Goal: Find specific page/section

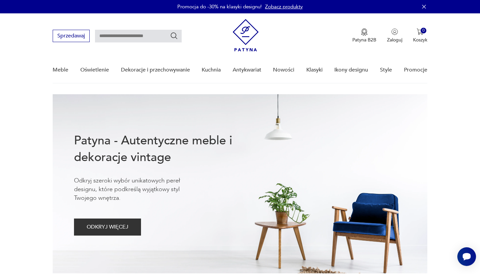
click at [123, 34] on input "text" at bounding box center [138, 36] width 87 height 13
type input "*******"
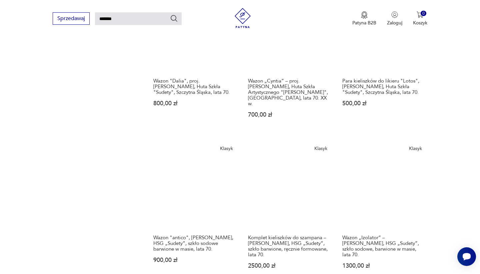
scroll to position [567, 0]
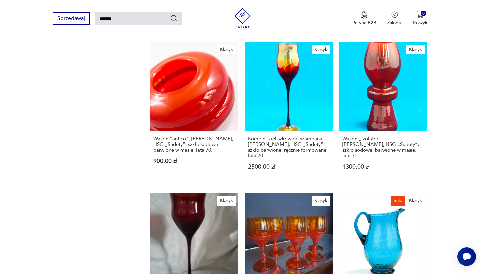
type input "*******"
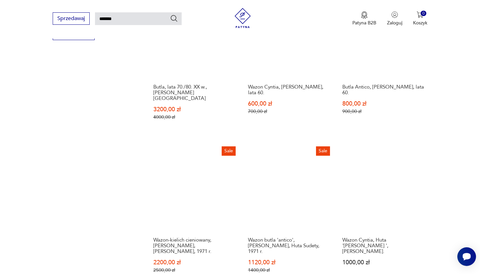
scroll to position [461, 0]
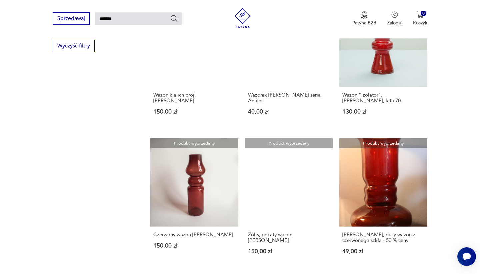
scroll to position [450, 0]
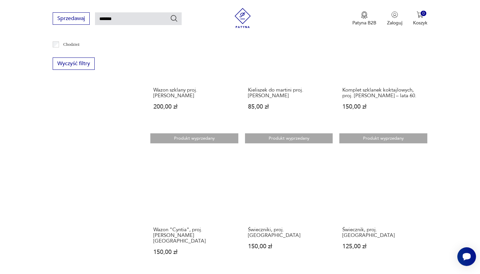
scroll to position [450, 0]
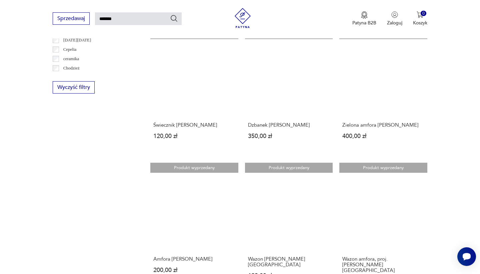
scroll to position [439, 0]
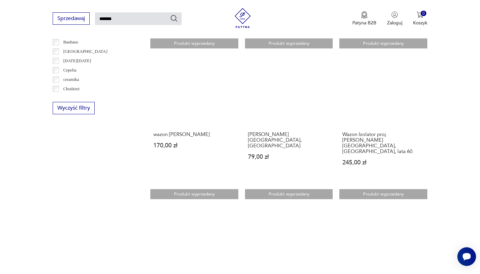
scroll to position [387, 0]
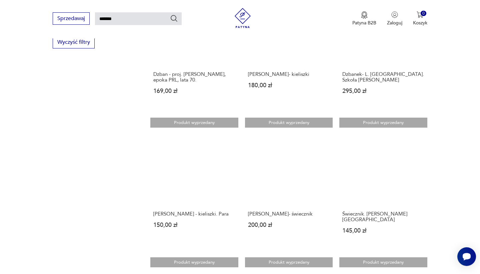
scroll to position [456, 0]
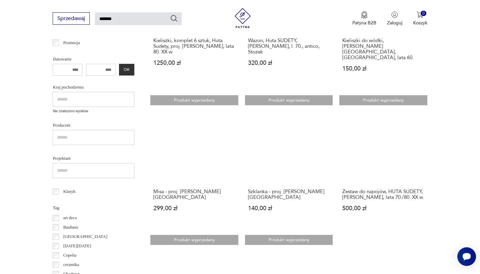
scroll to position [201, 0]
